Goal: Task Accomplishment & Management: Manage account settings

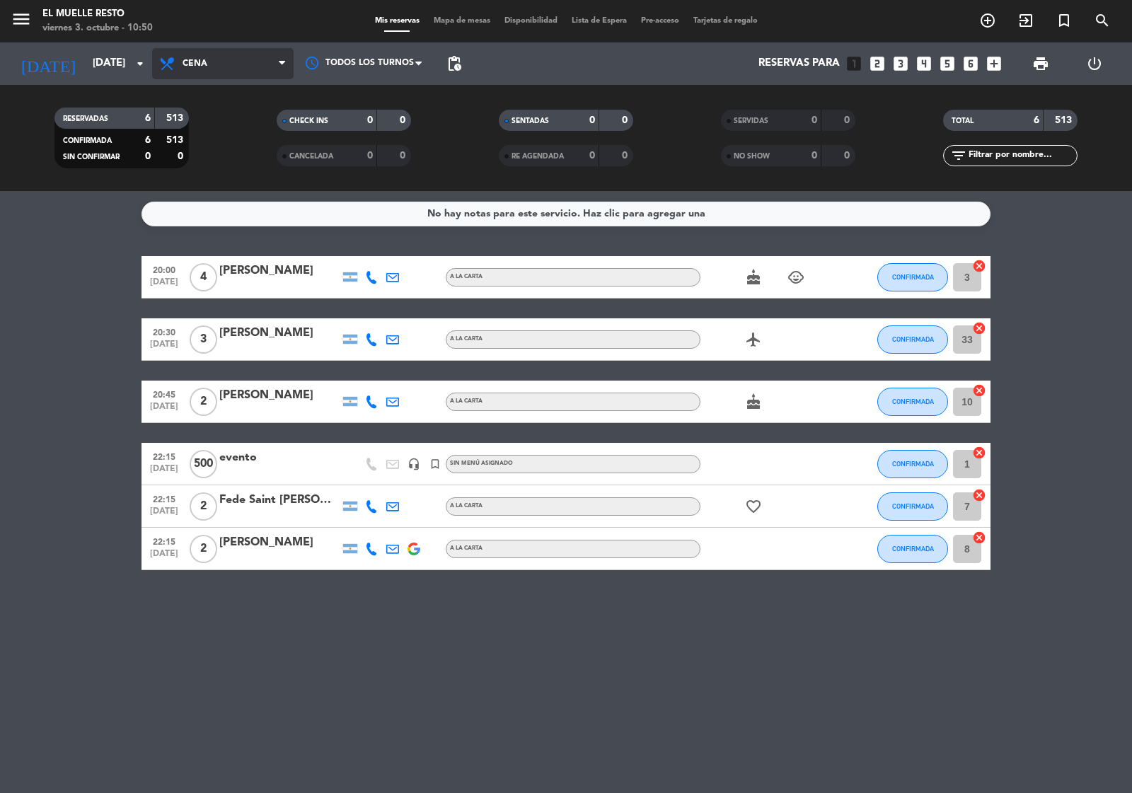
click at [226, 64] on span "Cena" at bounding box center [222, 63] width 141 height 31
click at [223, 120] on div "menu El Muelle Resto [DATE] 3. octubre - 10:50 Mis reservas Mapa de mesas Dispo…" at bounding box center [566, 95] width 1132 height 191
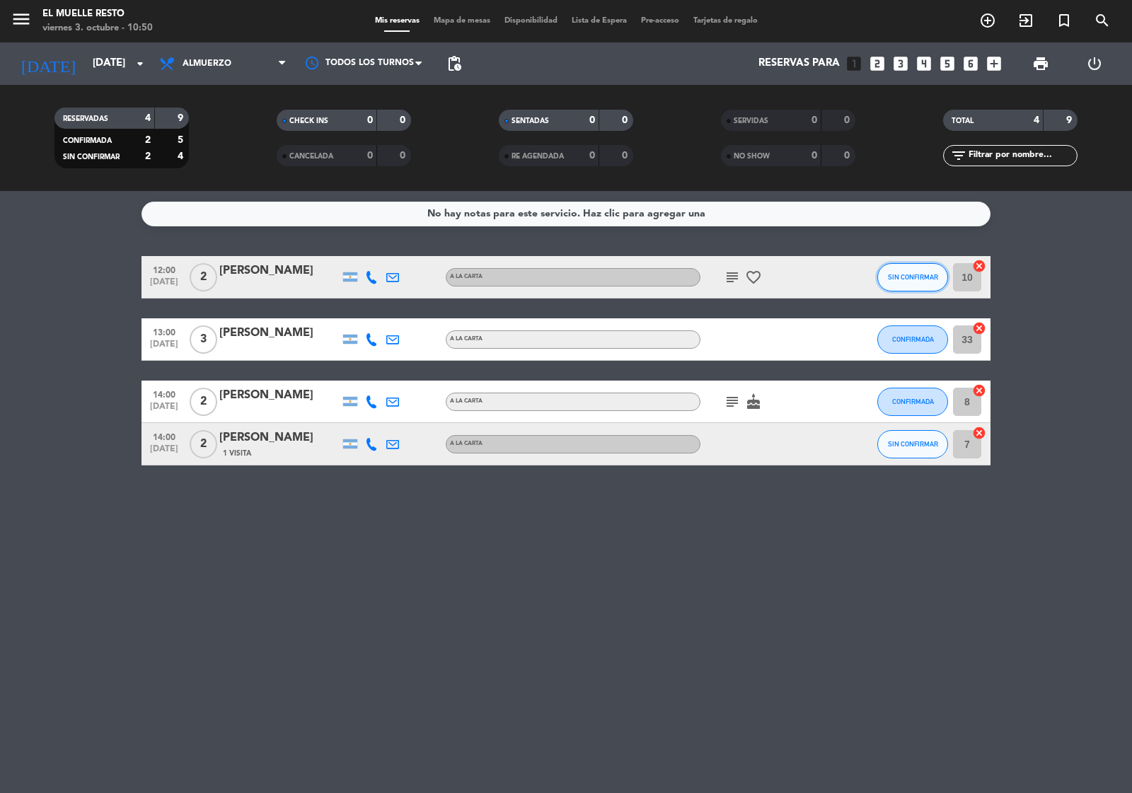
click at [912, 274] on span "SIN CONFIRMAR" at bounding box center [913, 277] width 50 height 8
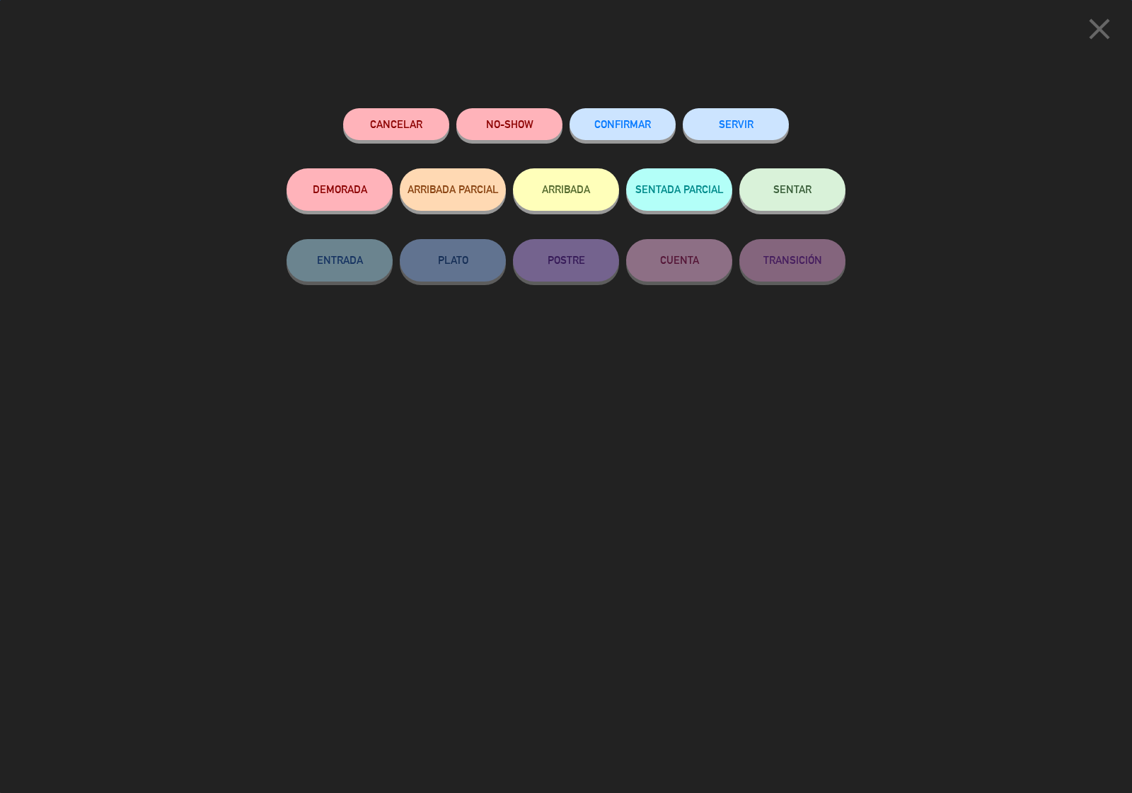
click at [615, 121] on span "CONFIRMAR" at bounding box center [622, 124] width 57 height 12
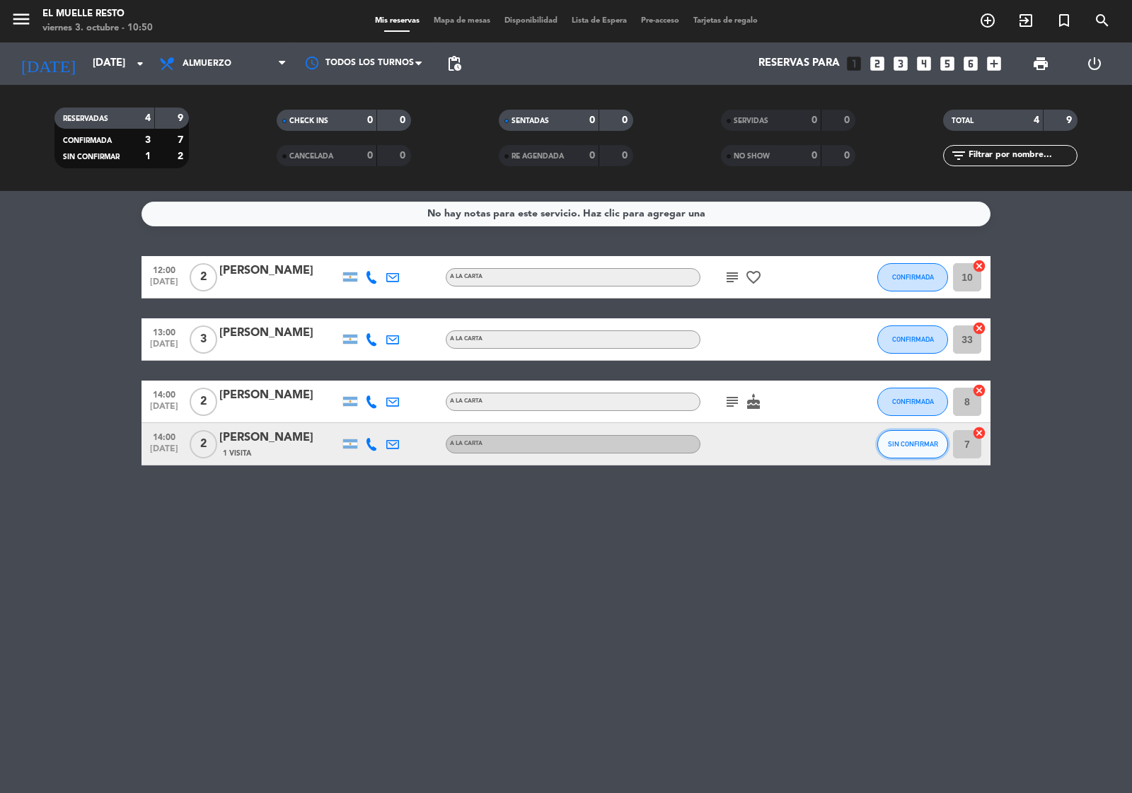
click at [913, 448] on button "SIN CONFIRMAR" at bounding box center [912, 444] width 71 height 28
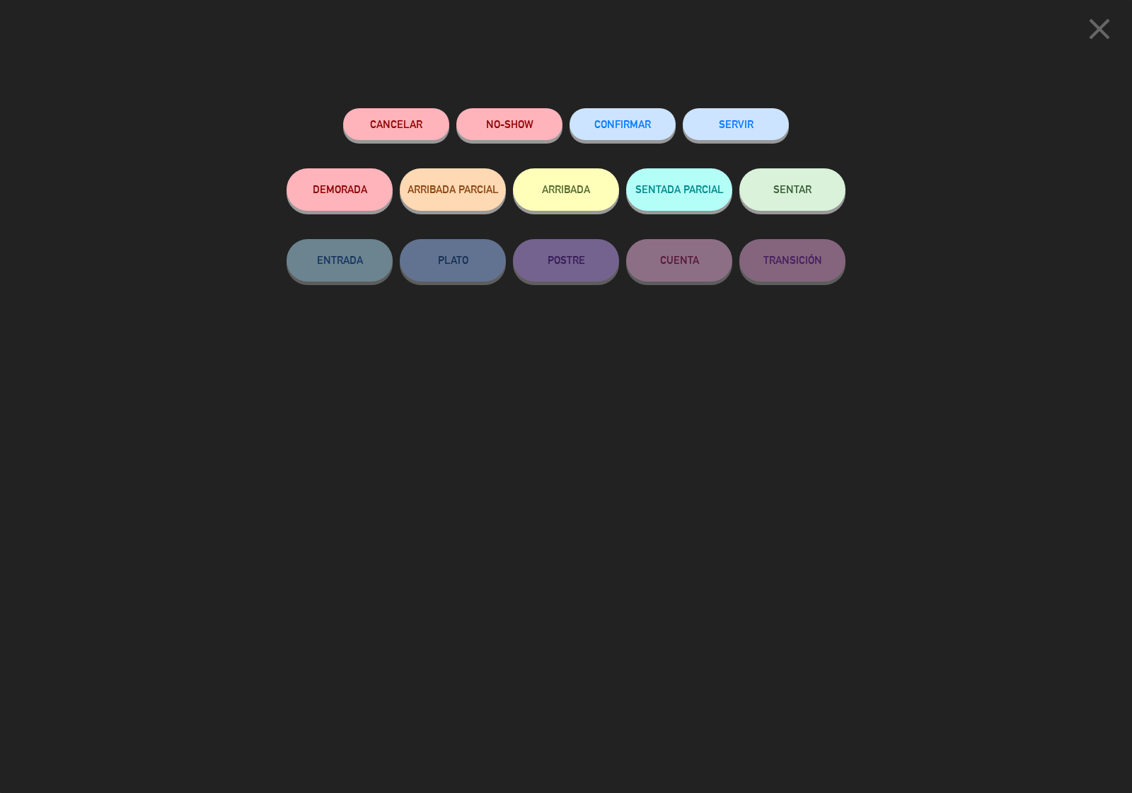
click at [627, 122] on span "CONFIRMAR" at bounding box center [622, 124] width 57 height 12
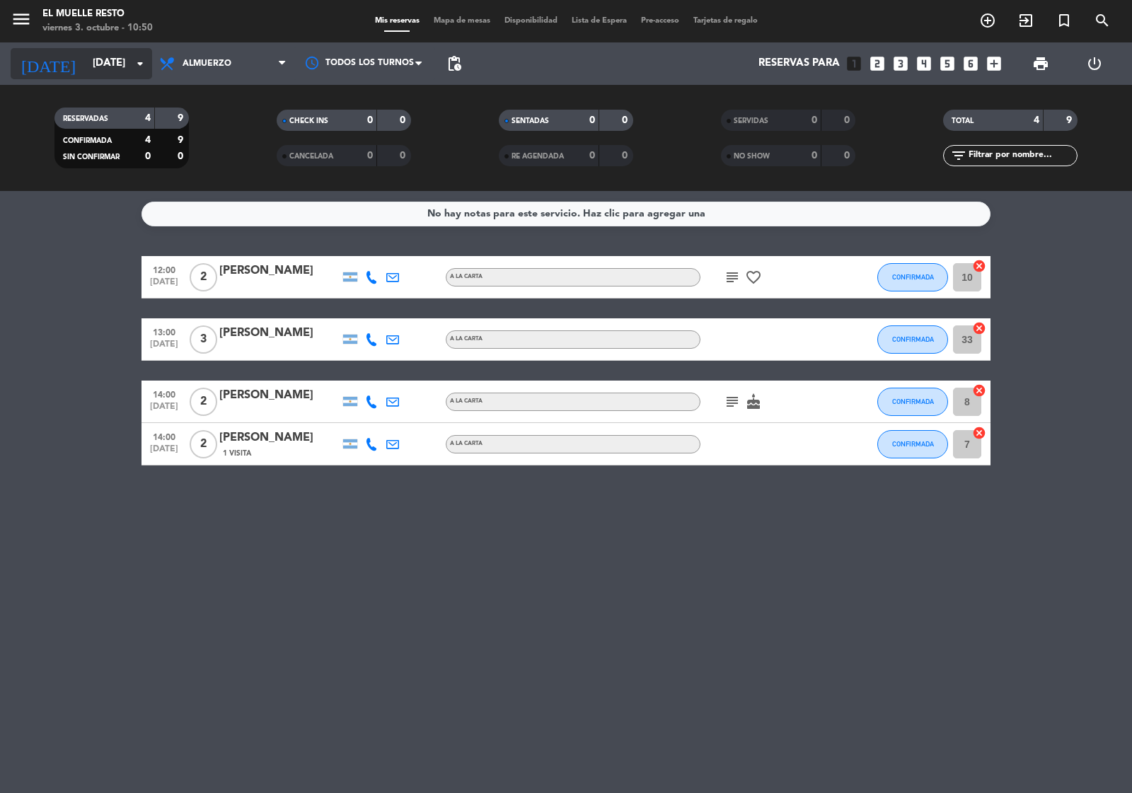
click at [110, 64] on input "[DATE]" at bounding box center [154, 63] width 136 height 27
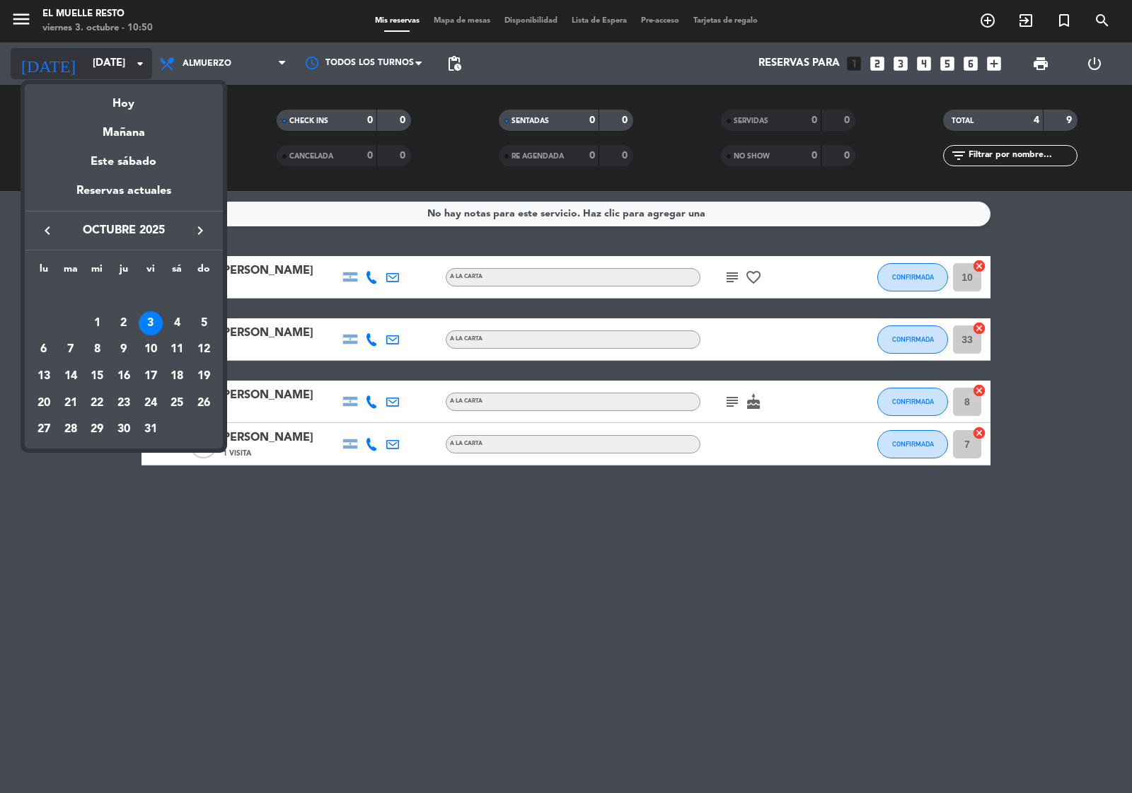
click at [110, 64] on div at bounding box center [566, 396] width 1132 height 793
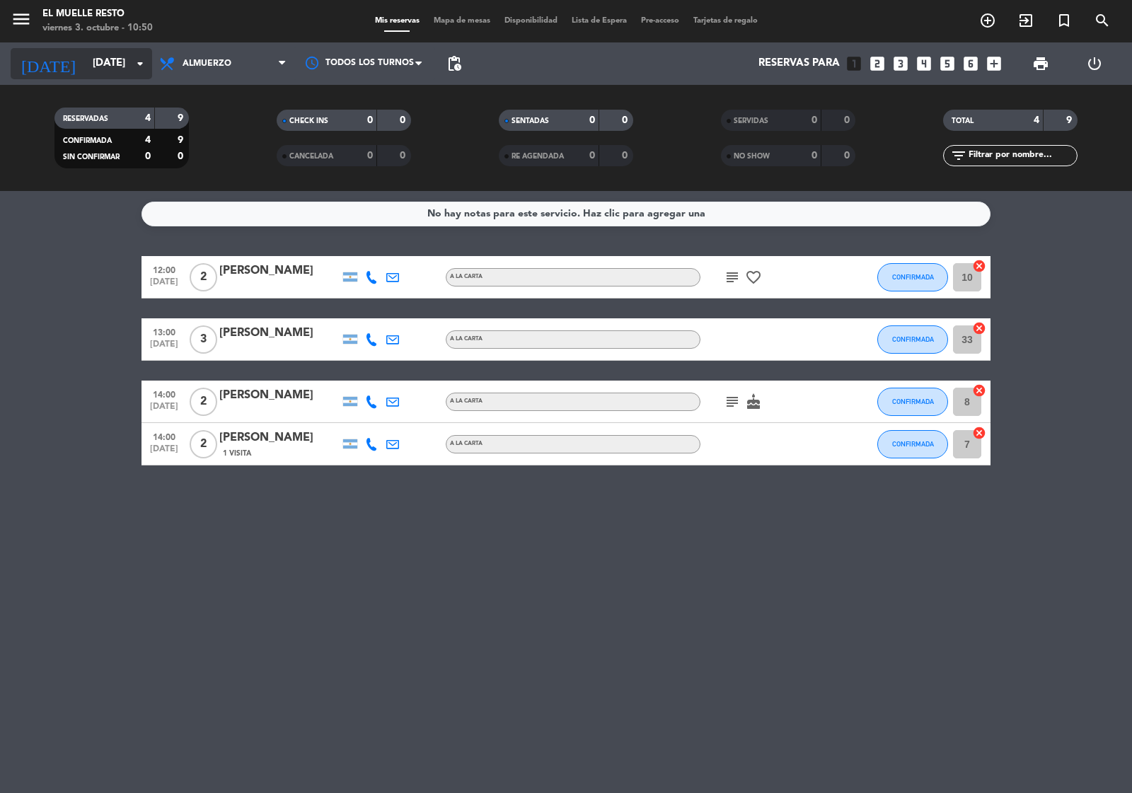
click at [110, 64] on input "[DATE]" at bounding box center [154, 63] width 136 height 27
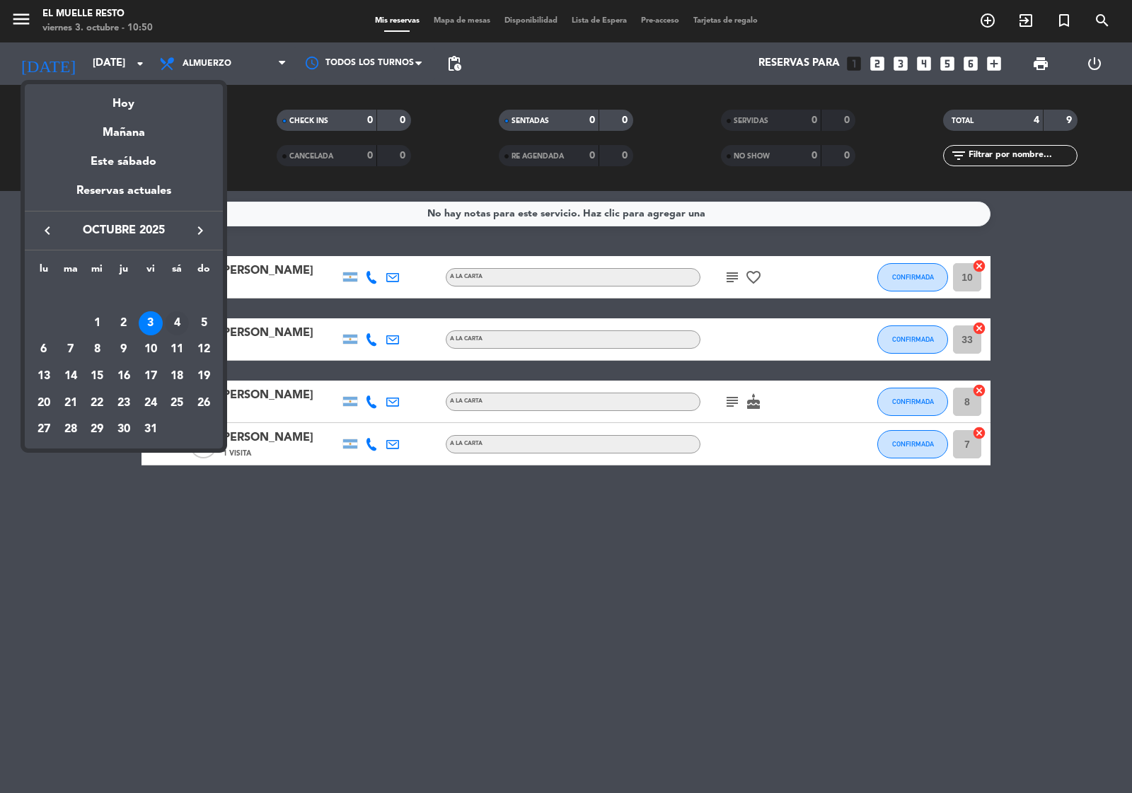
click at [181, 319] on div "4" at bounding box center [177, 323] width 24 height 24
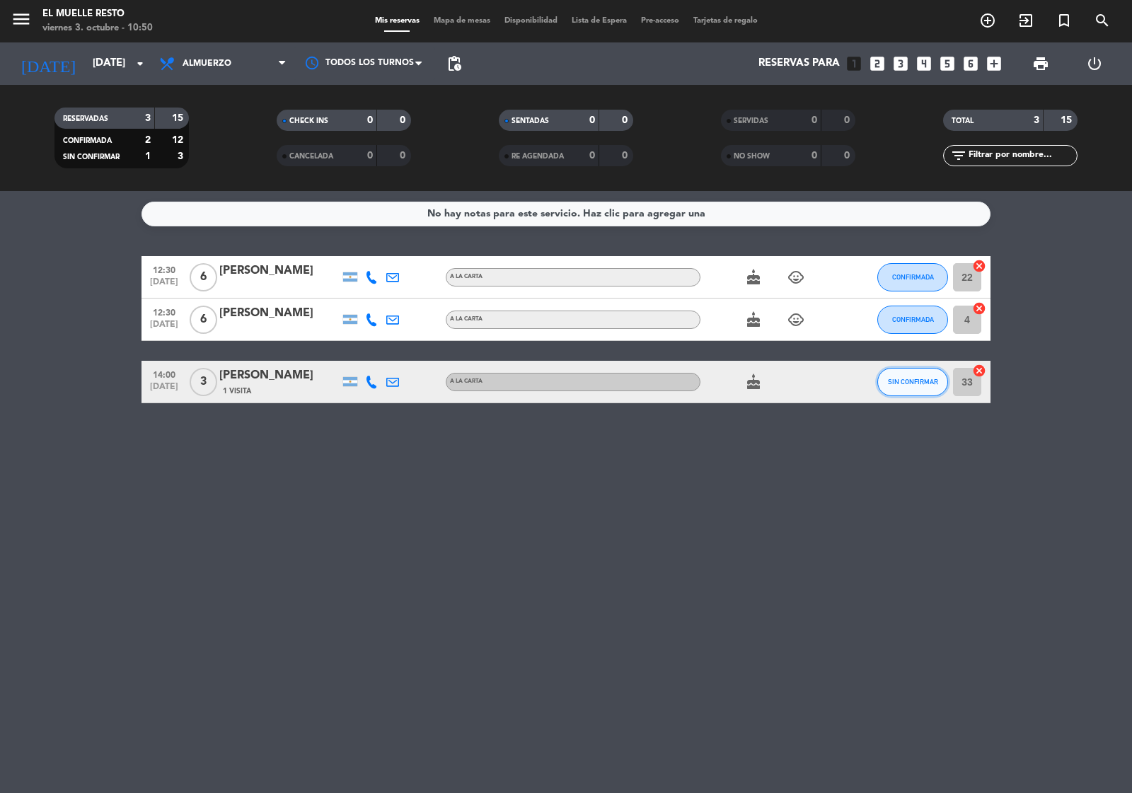
click at [918, 378] on span "SIN CONFIRMAR" at bounding box center [913, 382] width 50 height 8
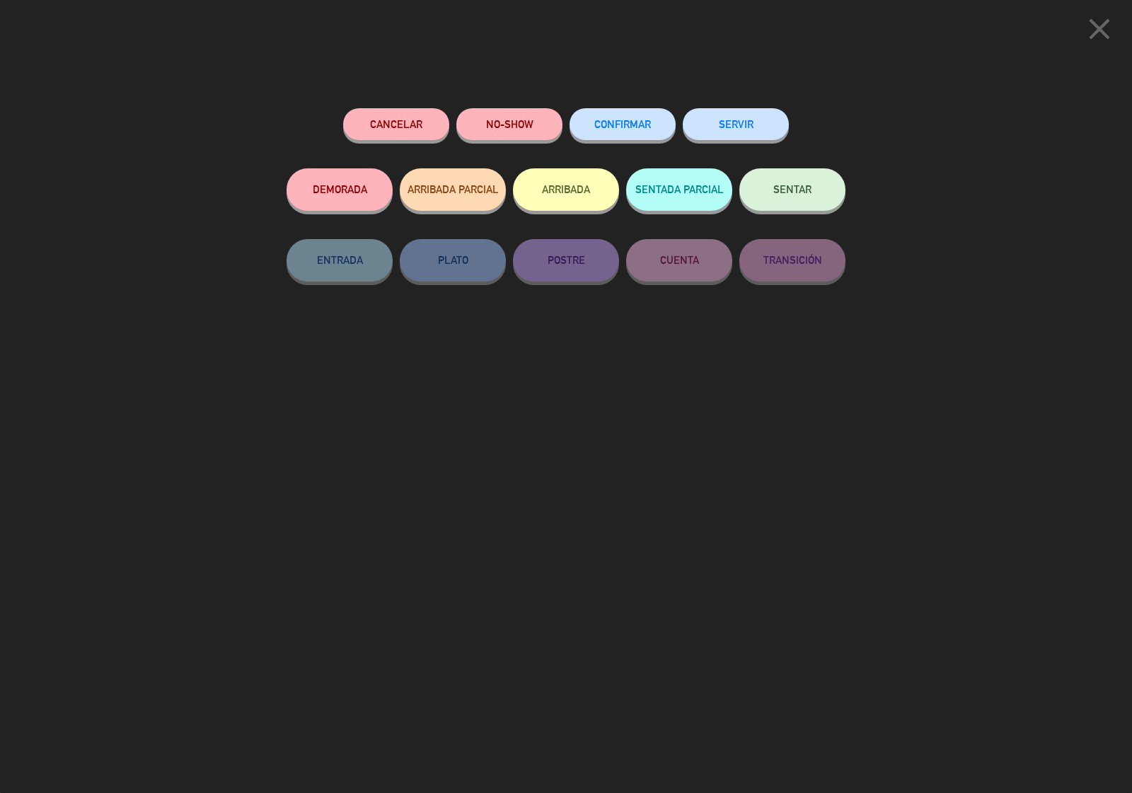
click at [621, 108] on div "CONFIRMAR" at bounding box center [622, 138] width 106 height 60
click at [620, 111] on button "CONFIRMAR" at bounding box center [622, 124] width 106 height 32
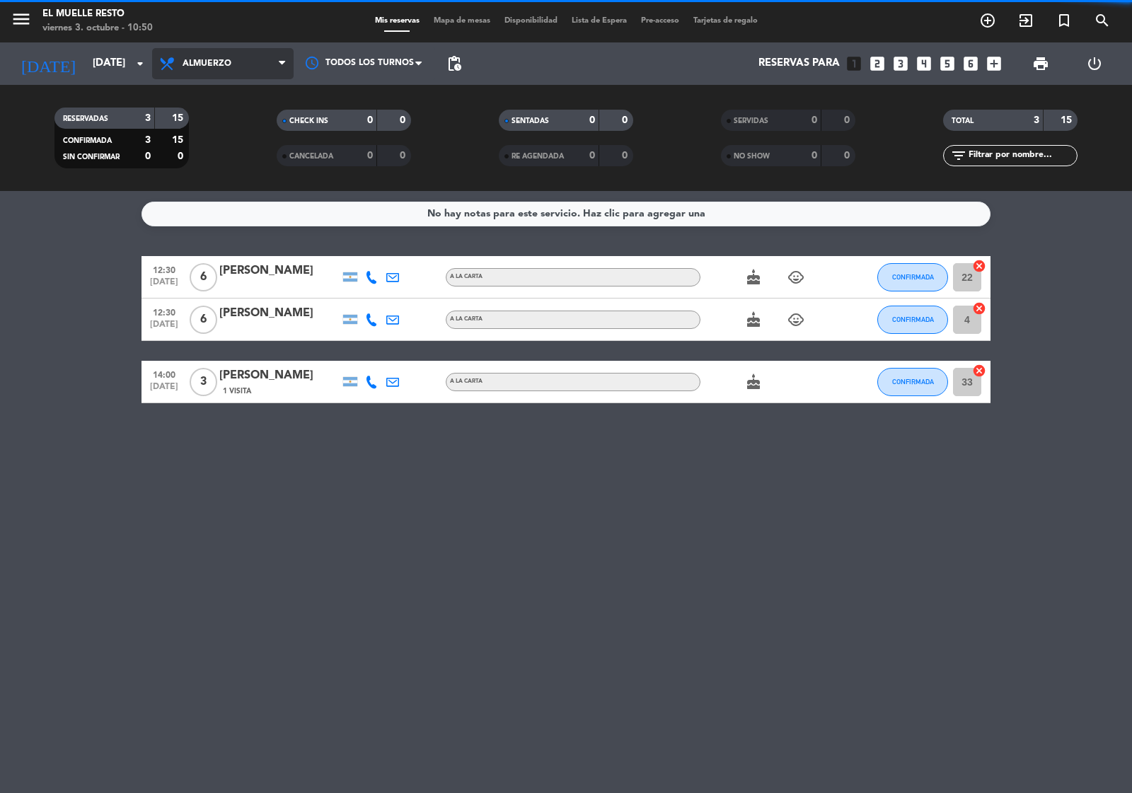
click at [200, 59] on span "Almuerzo" at bounding box center [206, 64] width 49 height 10
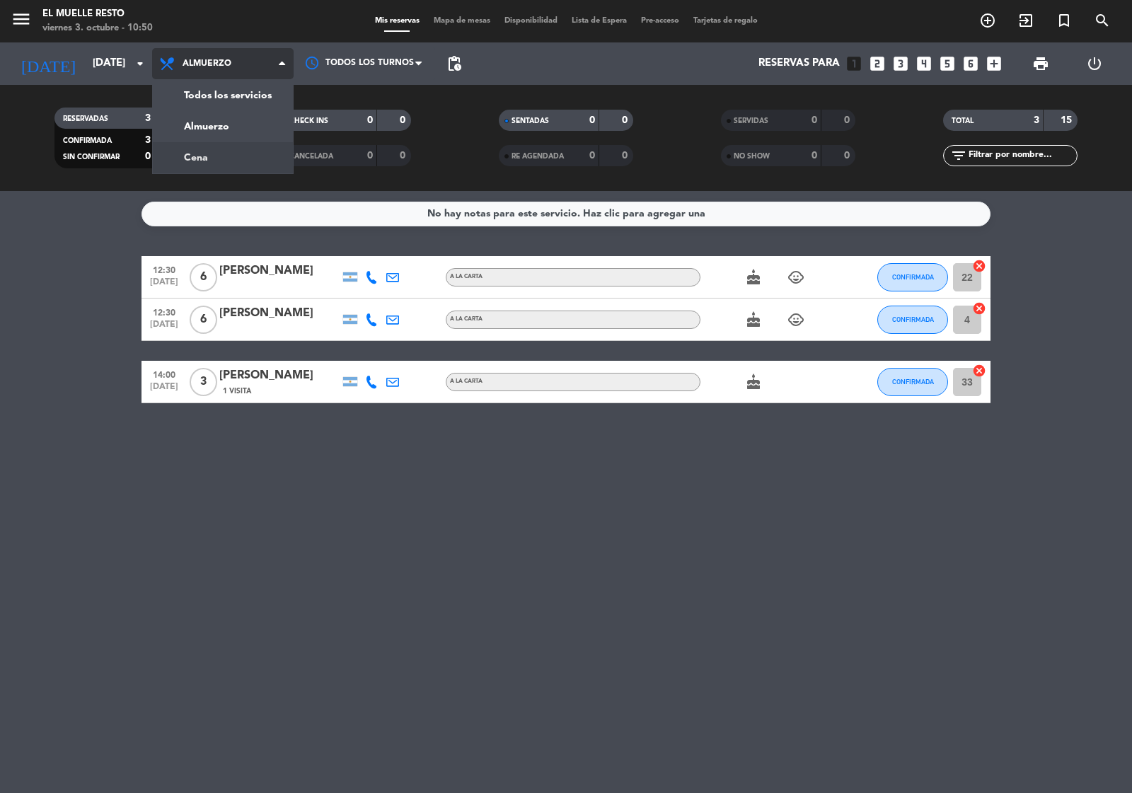
click at [226, 151] on div "menu El Muelle Resto [DATE] 3. octubre - 10:50 Mis reservas Mapa de mesas Dispo…" at bounding box center [566, 95] width 1132 height 191
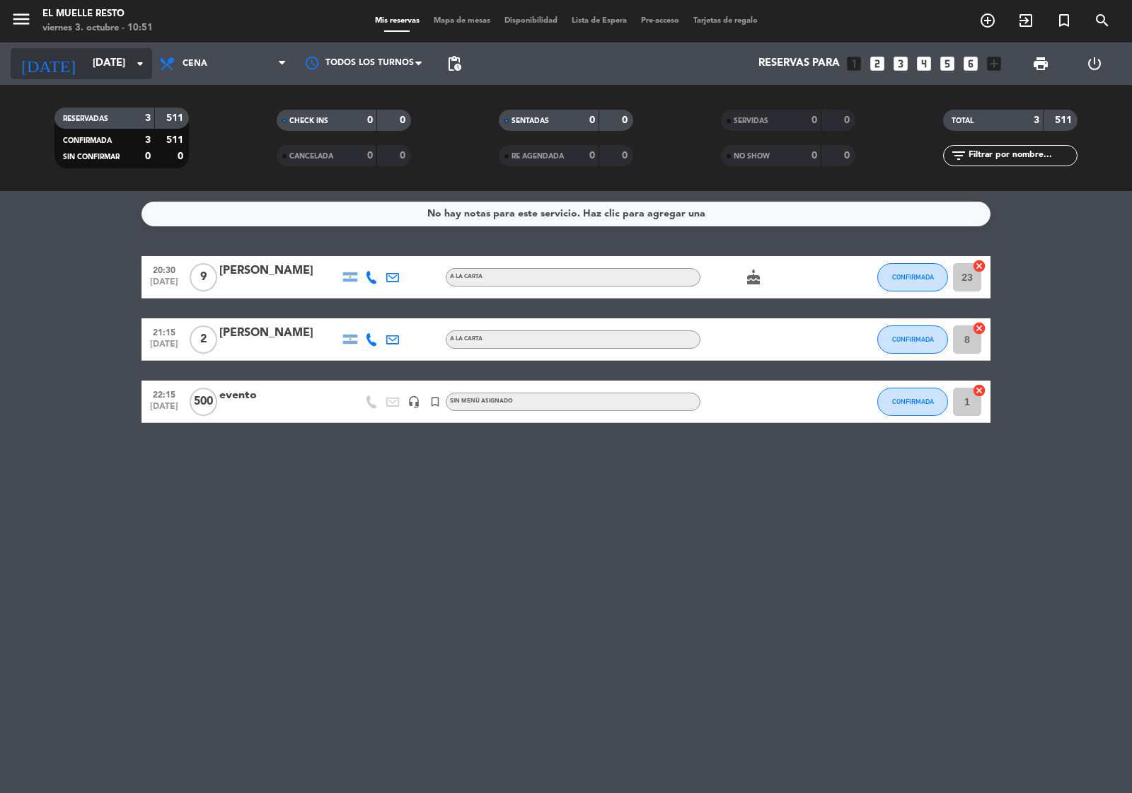
click at [103, 65] on input "[DATE]" at bounding box center [154, 63] width 136 height 27
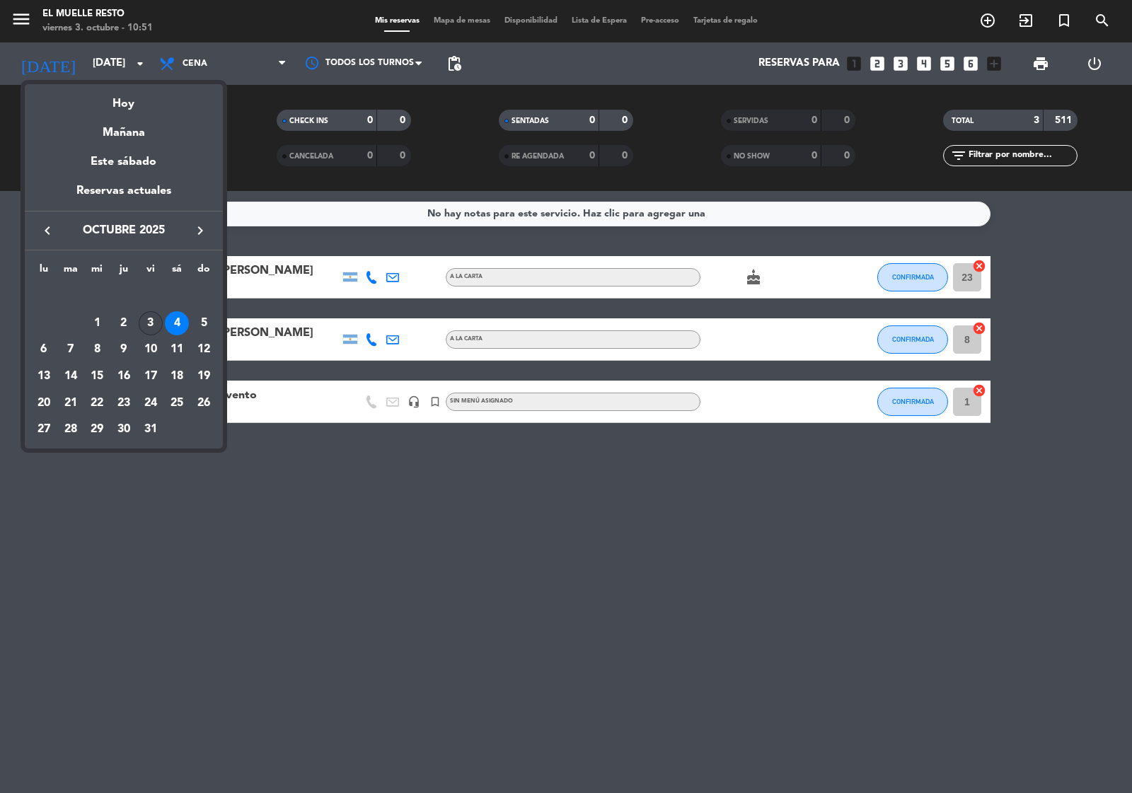
click at [156, 322] on div "3" at bounding box center [151, 323] width 24 height 24
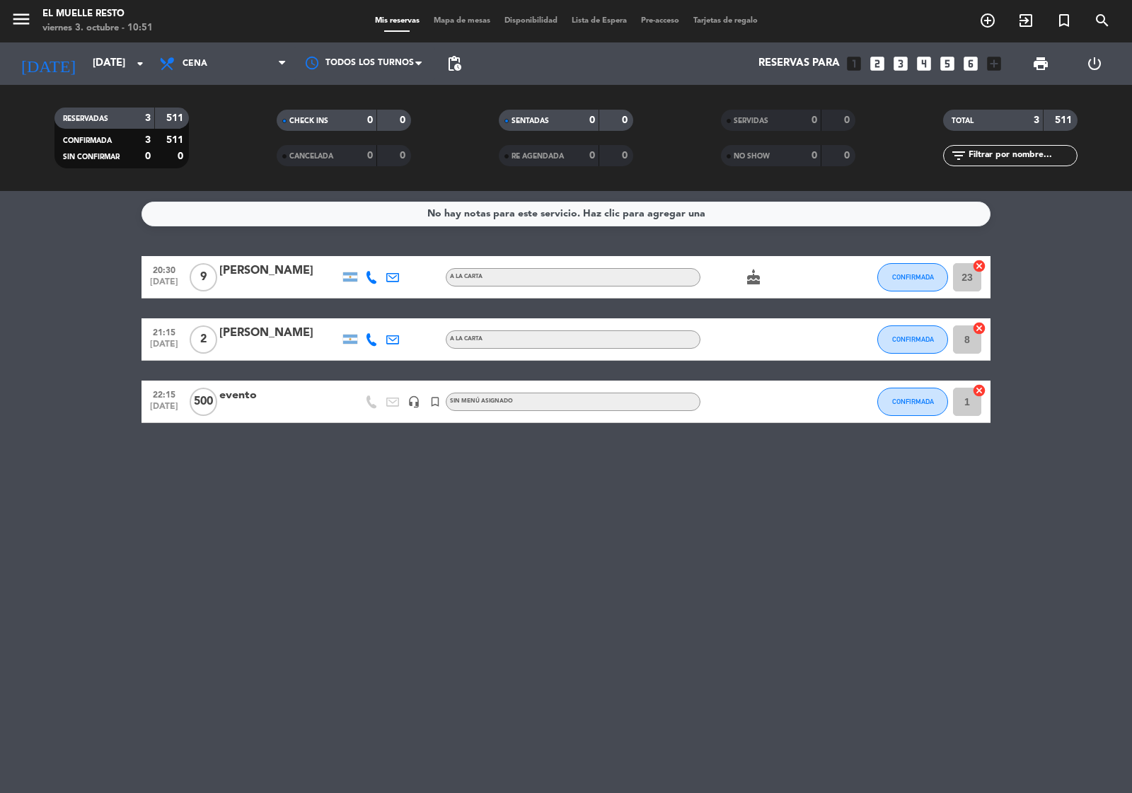
type input "[DATE]"
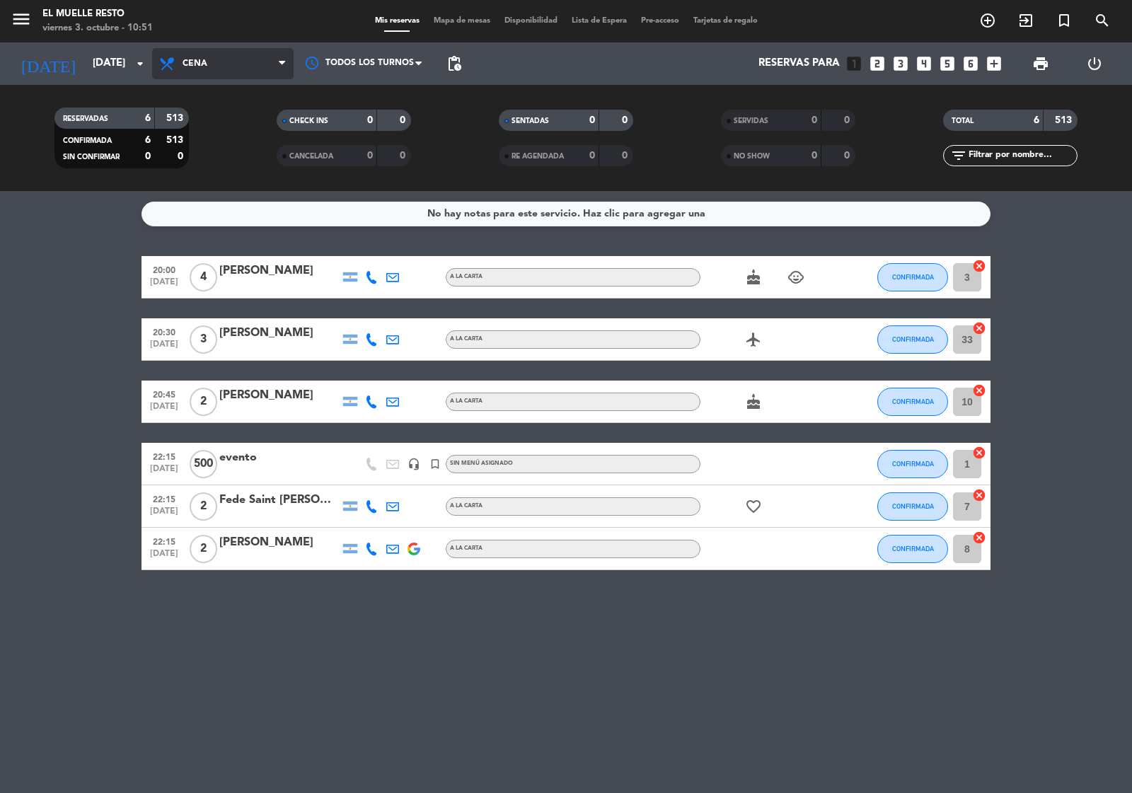
click at [260, 67] on span "Cena" at bounding box center [222, 63] width 141 height 31
click at [223, 117] on div "menu El Muelle Resto [DATE] 3. octubre - 10:51 Mis reservas Mapa de mesas Dispo…" at bounding box center [566, 95] width 1132 height 191
